Goal: Find specific page/section: Find specific page/section

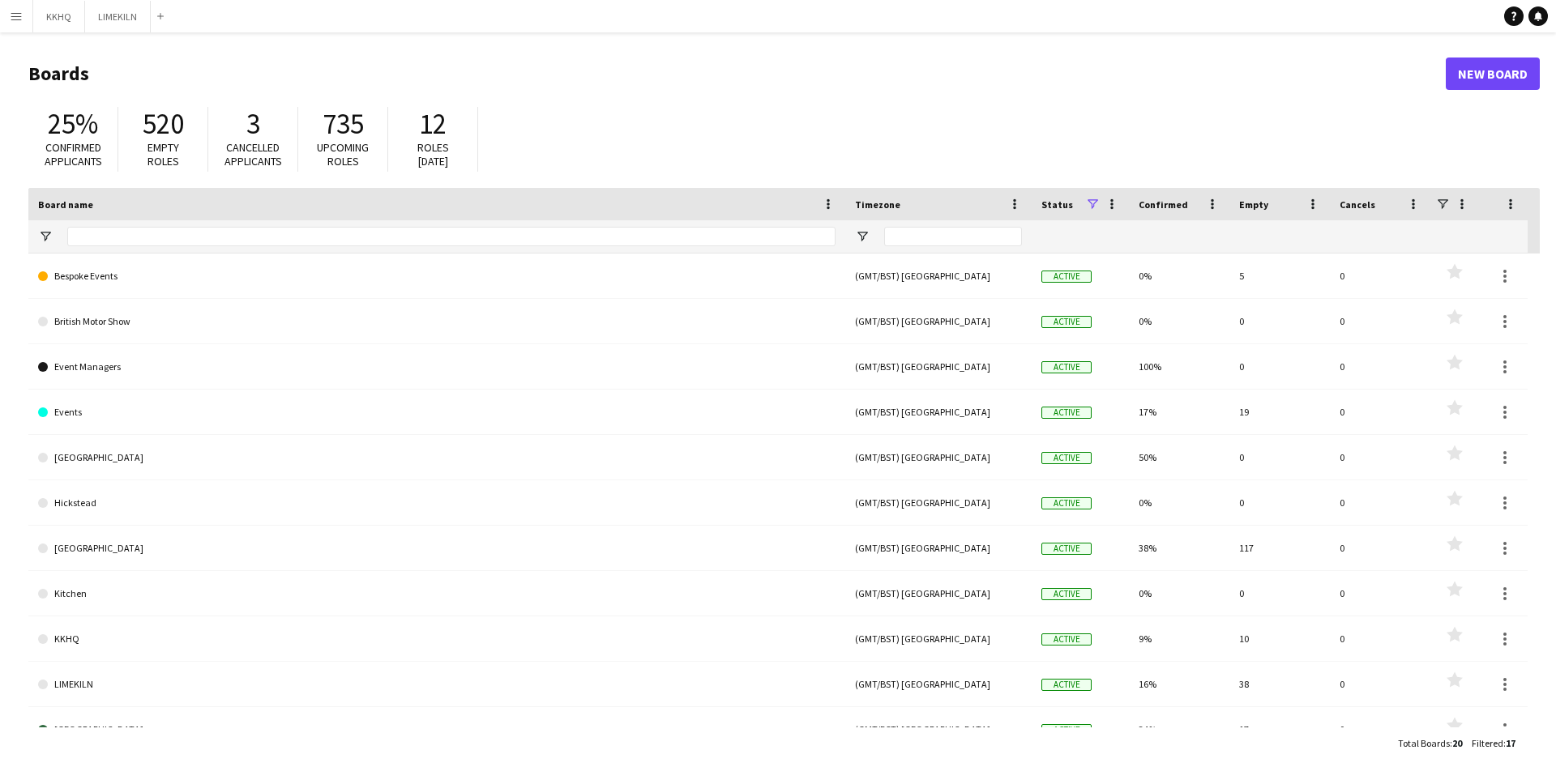
click at [15, 13] on app-icon "Menu" at bounding box center [16, 16] width 13 height 13
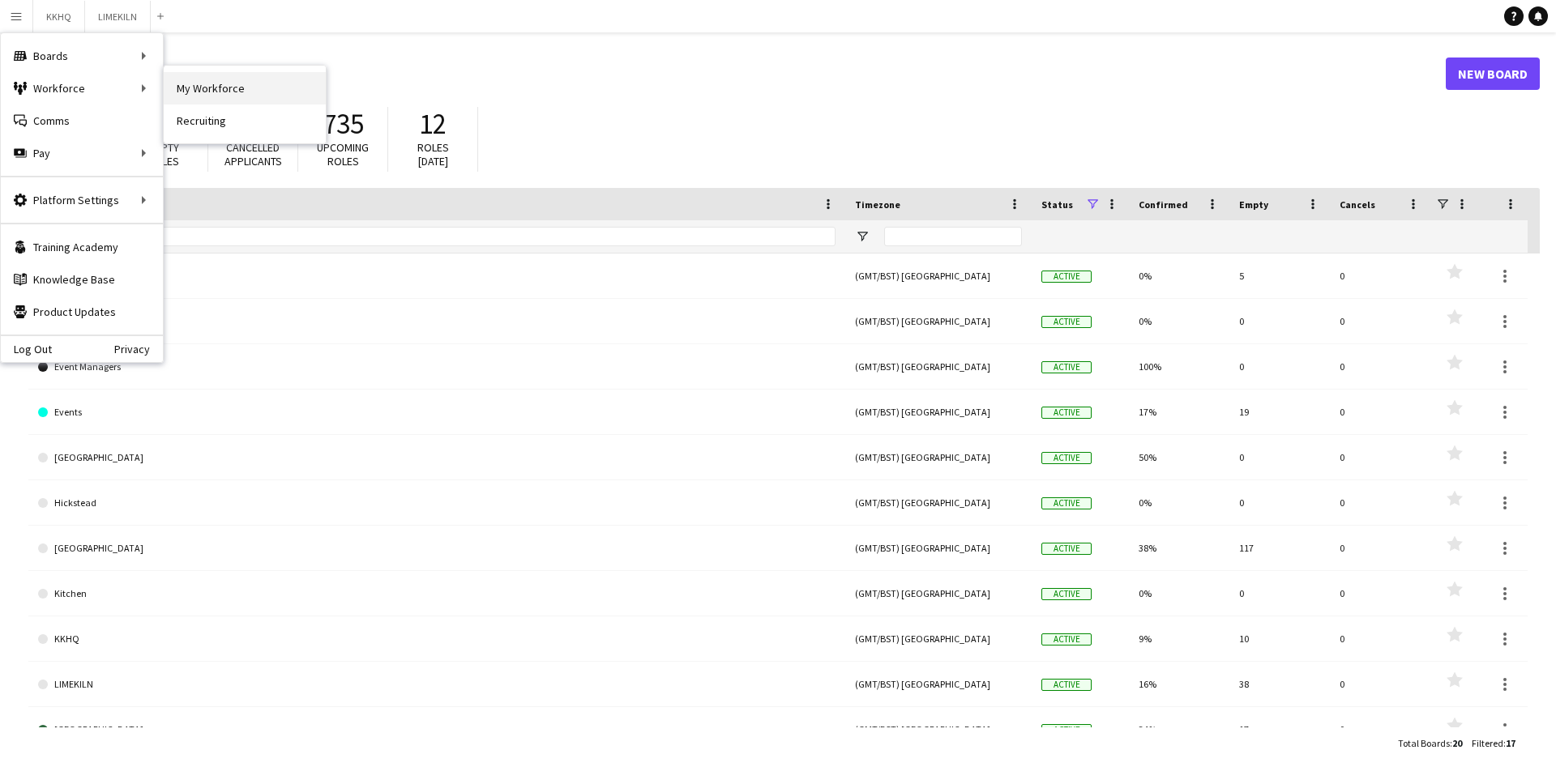
click at [196, 88] on link "My Workforce" at bounding box center [245, 88] width 162 height 32
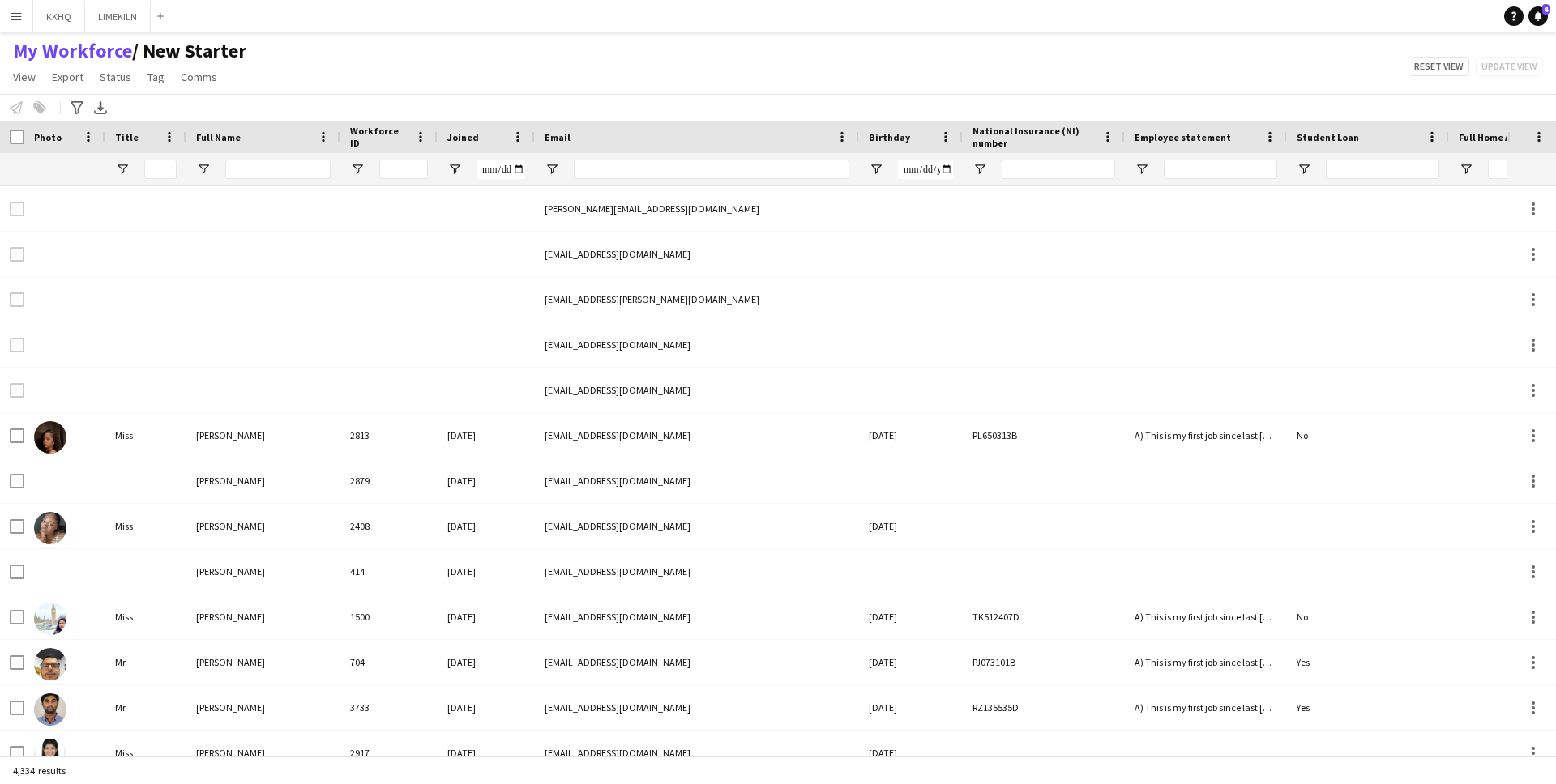
click at [283, 158] on div at bounding box center [278, 170] width 106 height 32
click at [279, 169] on input "Full Name Filter Input" at bounding box center [278, 170] width 106 height 19
type input "******"
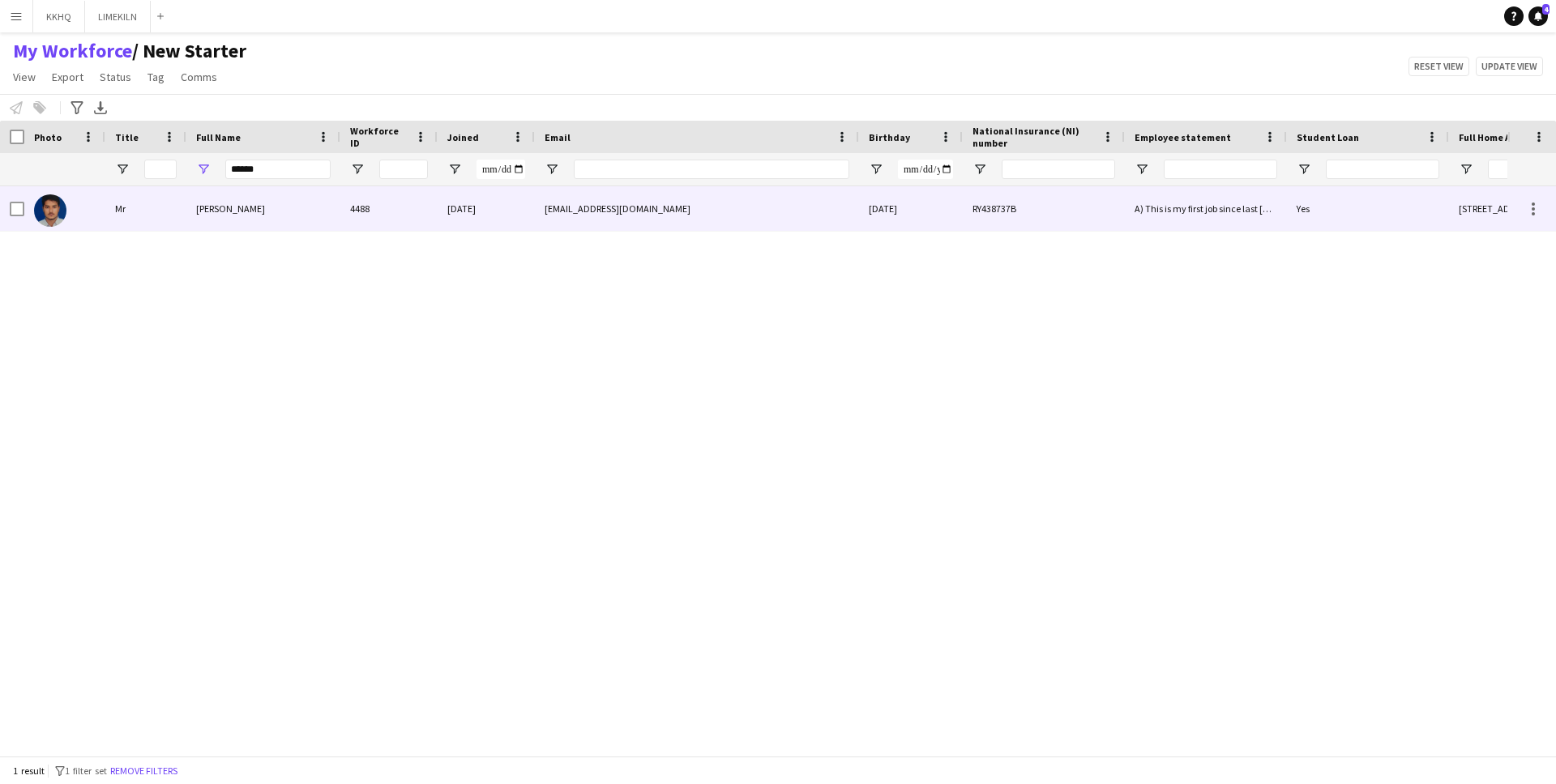
click at [228, 212] on span "[PERSON_NAME]" at bounding box center [230, 208] width 69 height 12
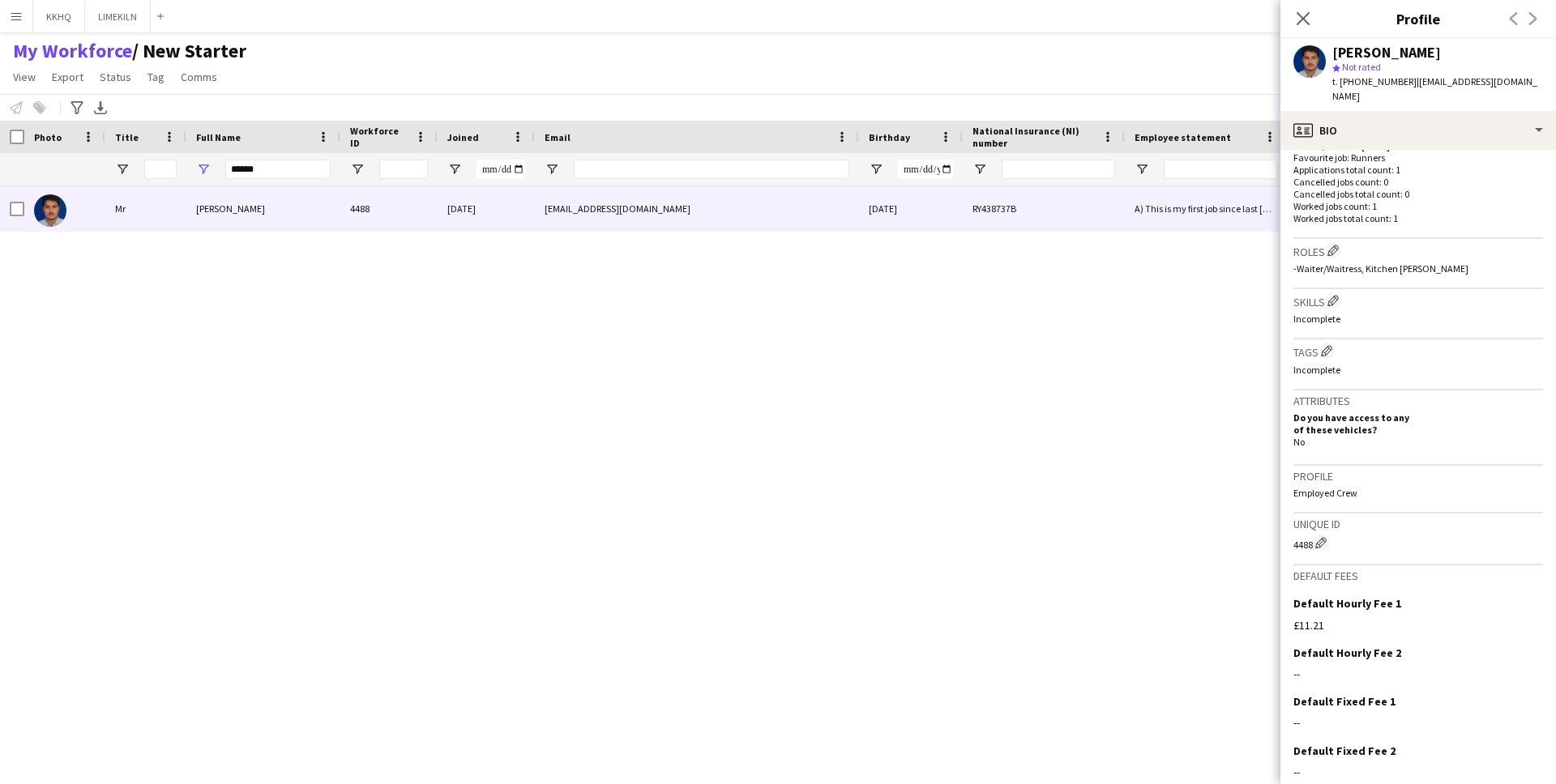
scroll to position [482, 0]
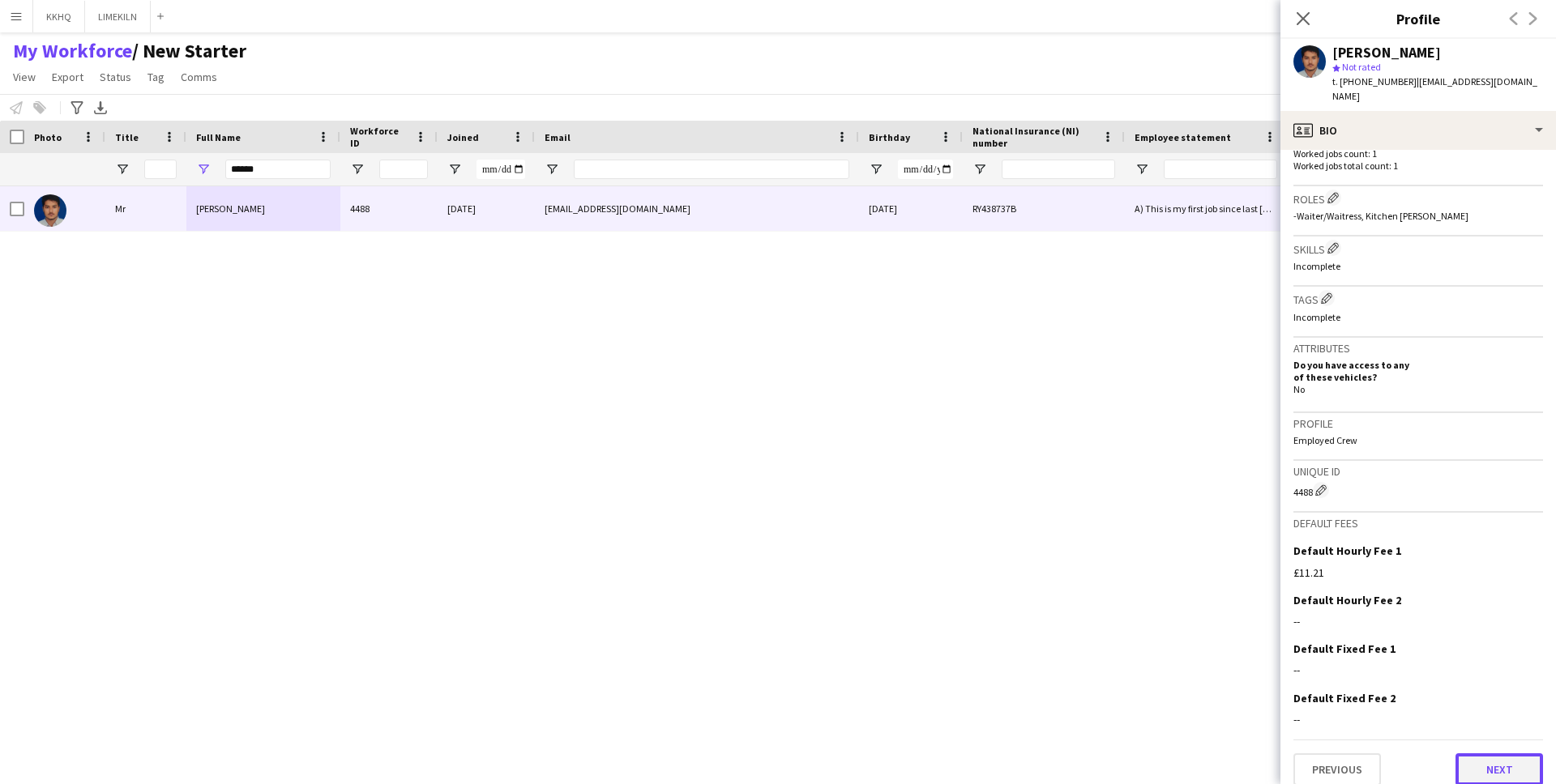
click at [1483, 758] on button "Next" at bounding box center [1499, 769] width 88 height 32
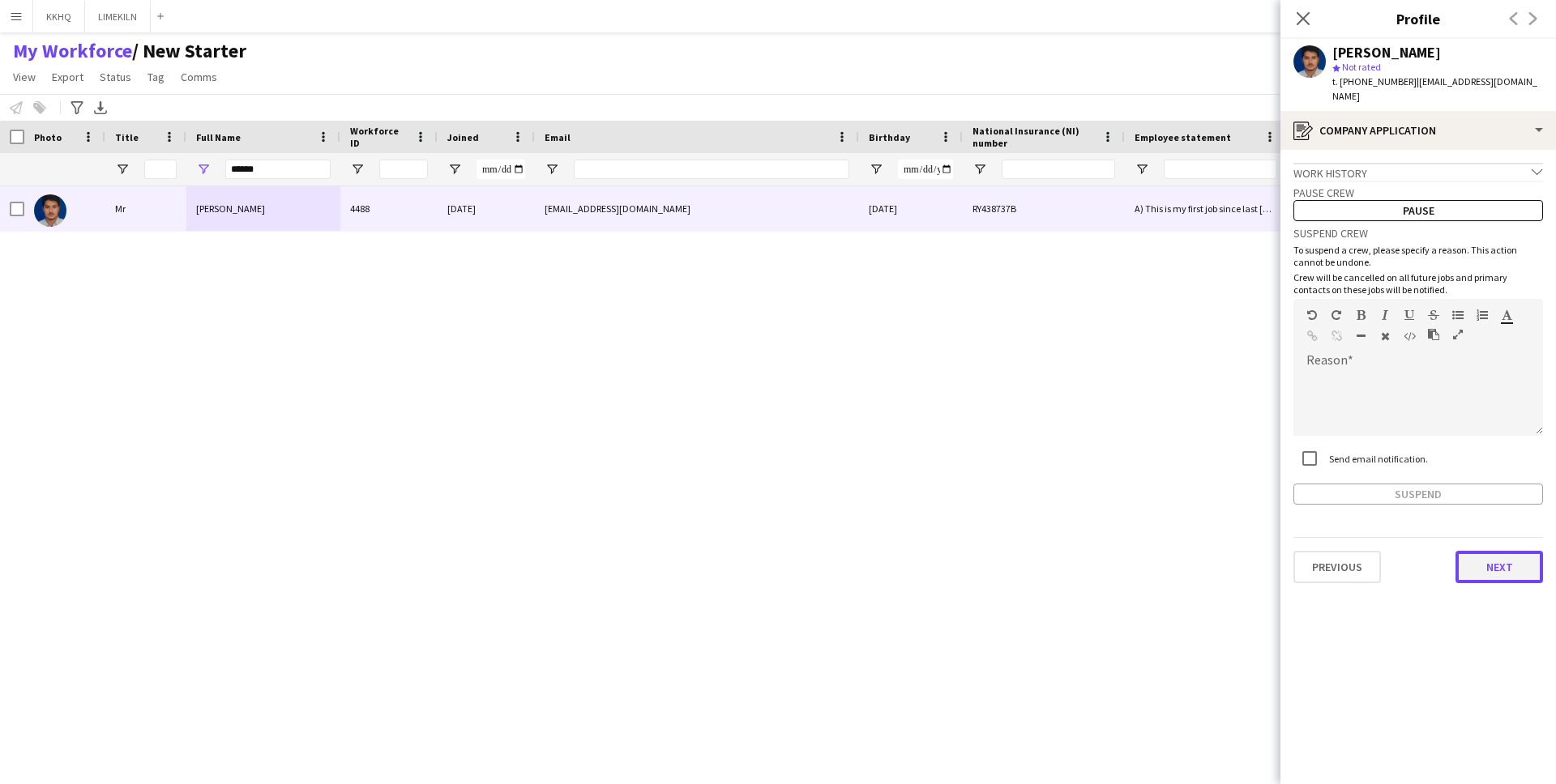
click at [1485, 554] on button "Next" at bounding box center [1499, 567] width 88 height 32
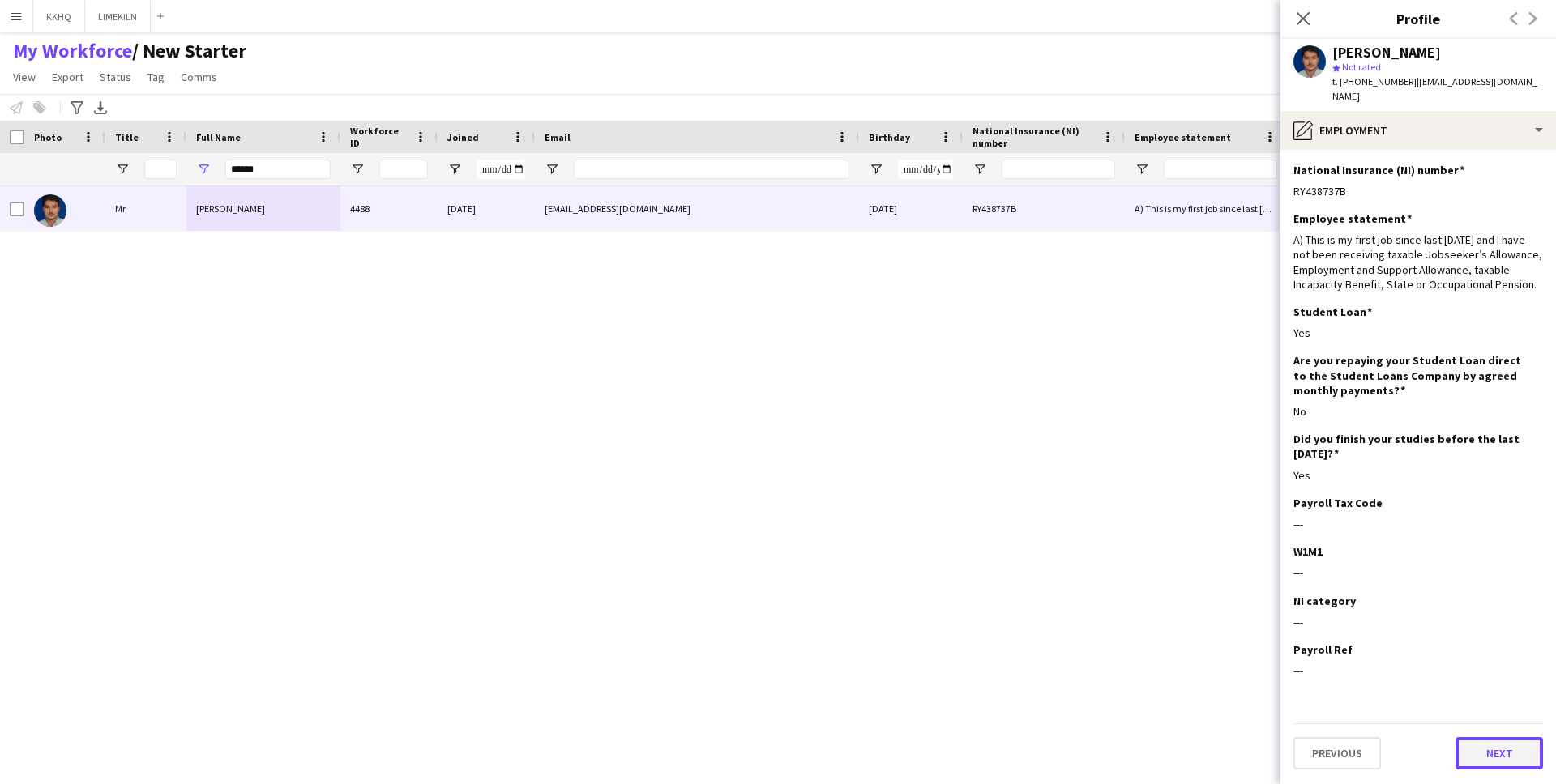
click at [1494, 747] on button "Next" at bounding box center [1499, 753] width 88 height 32
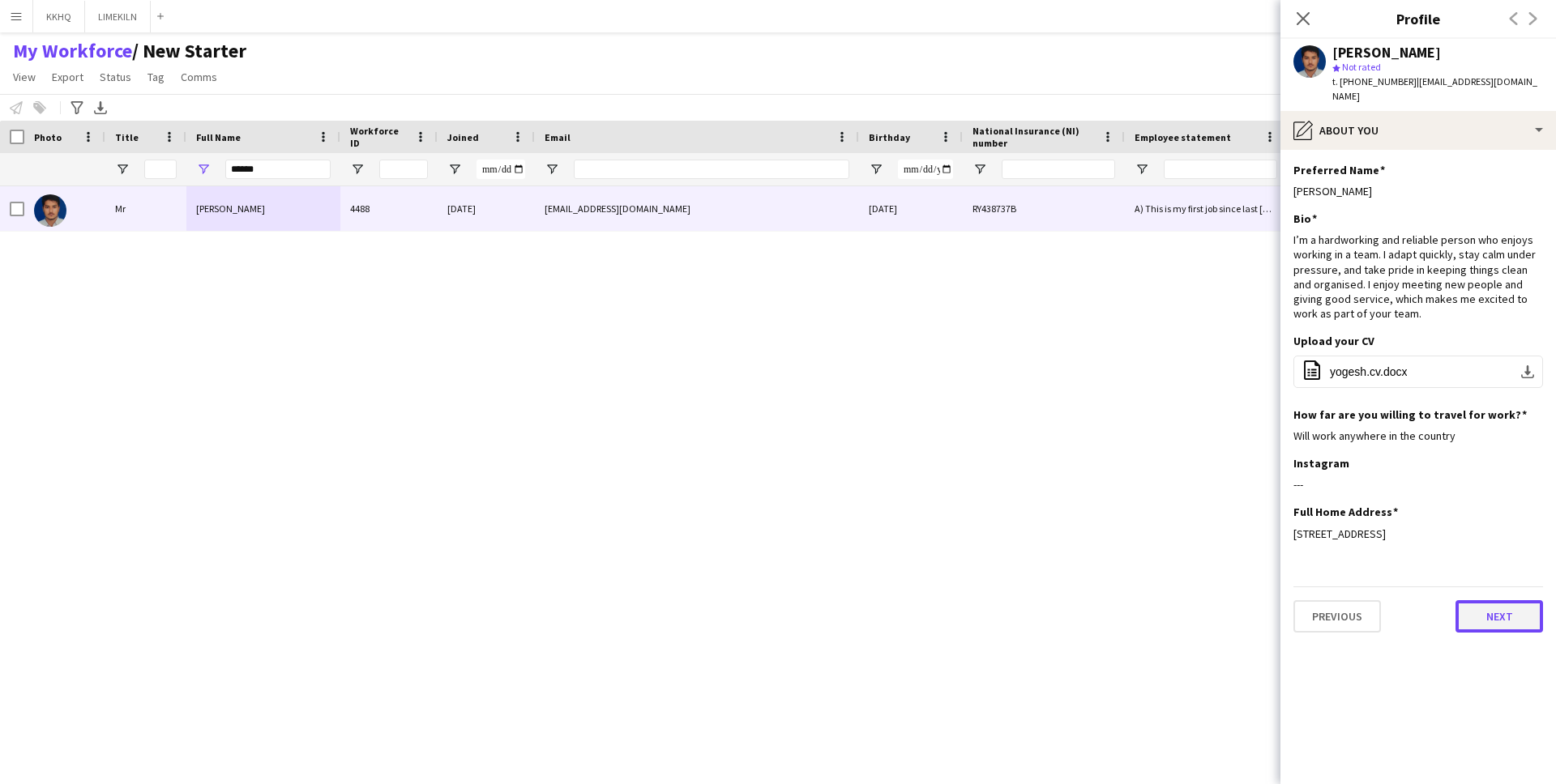
click at [1485, 600] on button "Next" at bounding box center [1499, 616] width 88 height 32
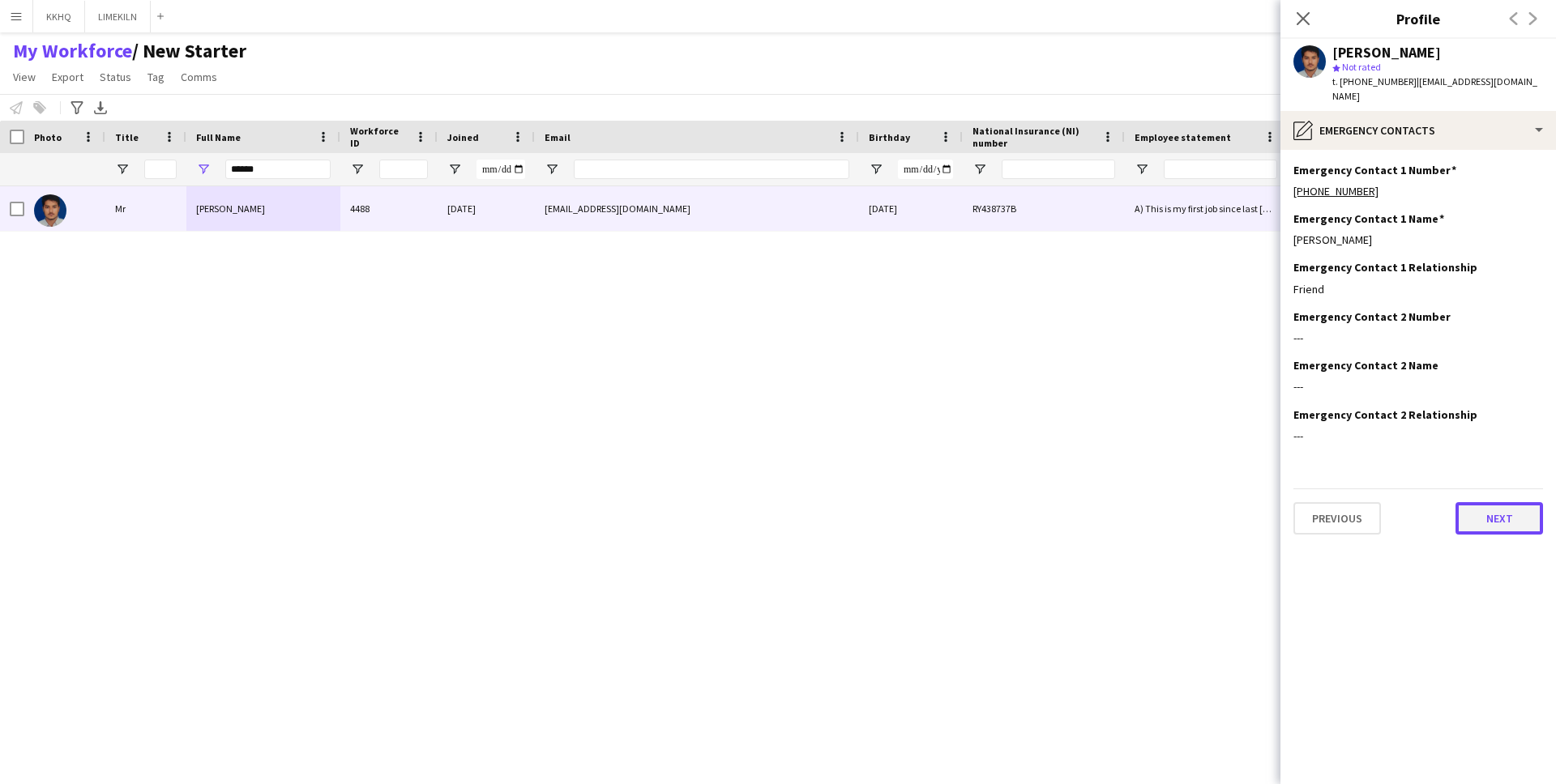
click at [1498, 502] on button "Next" at bounding box center [1499, 519] width 88 height 32
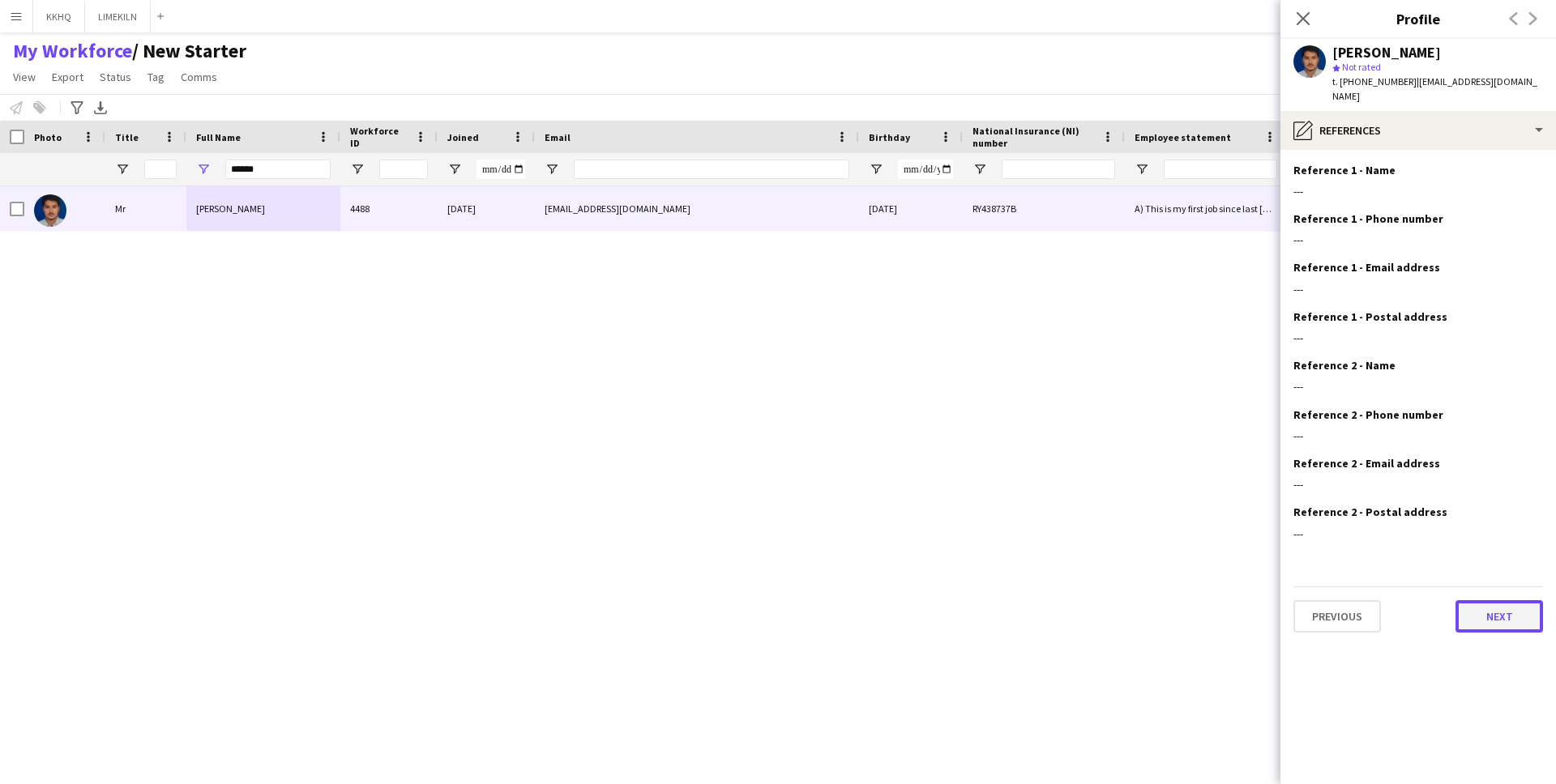
click at [1489, 600] on button "Next" at bounding box center [1499, 616] width 88 height 32
